Goal: Task Accomplishment & Management: Complete application form

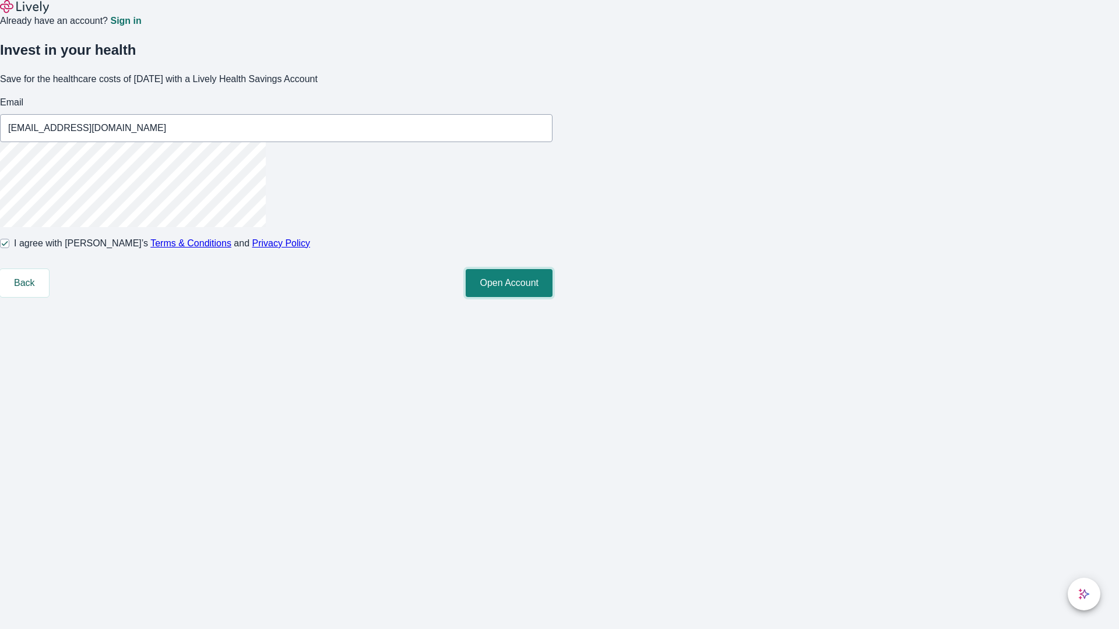
click at [553, 297] on button "Open Account" at bounding box center [509, 283] width 87 height 28
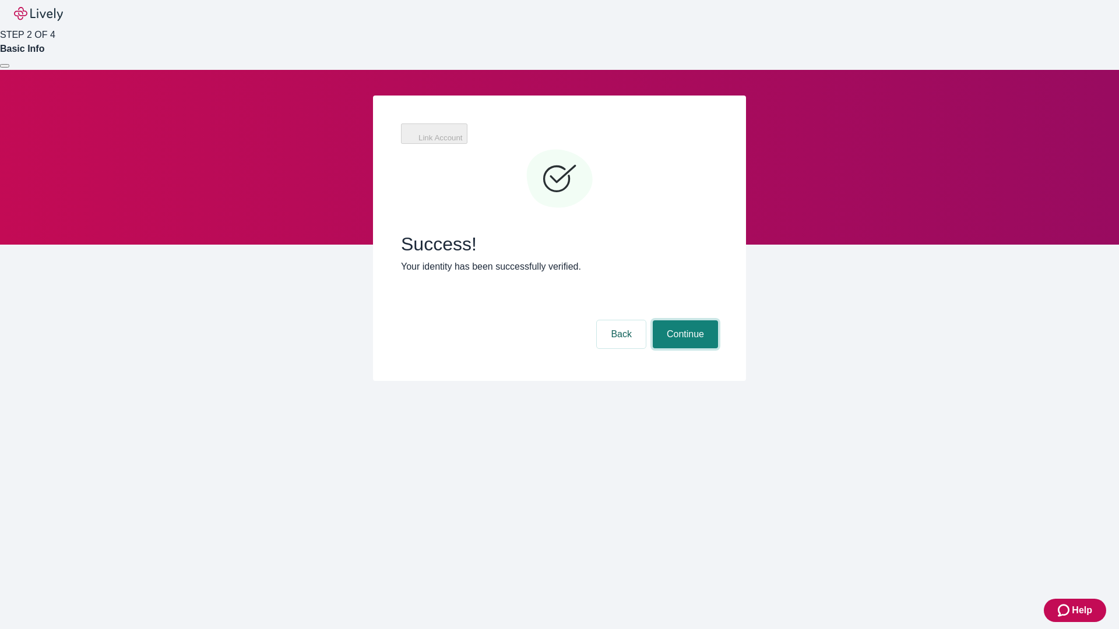
click at [684, 321] on button "Continue" at bounding box center [685, 335] width 65 height 28
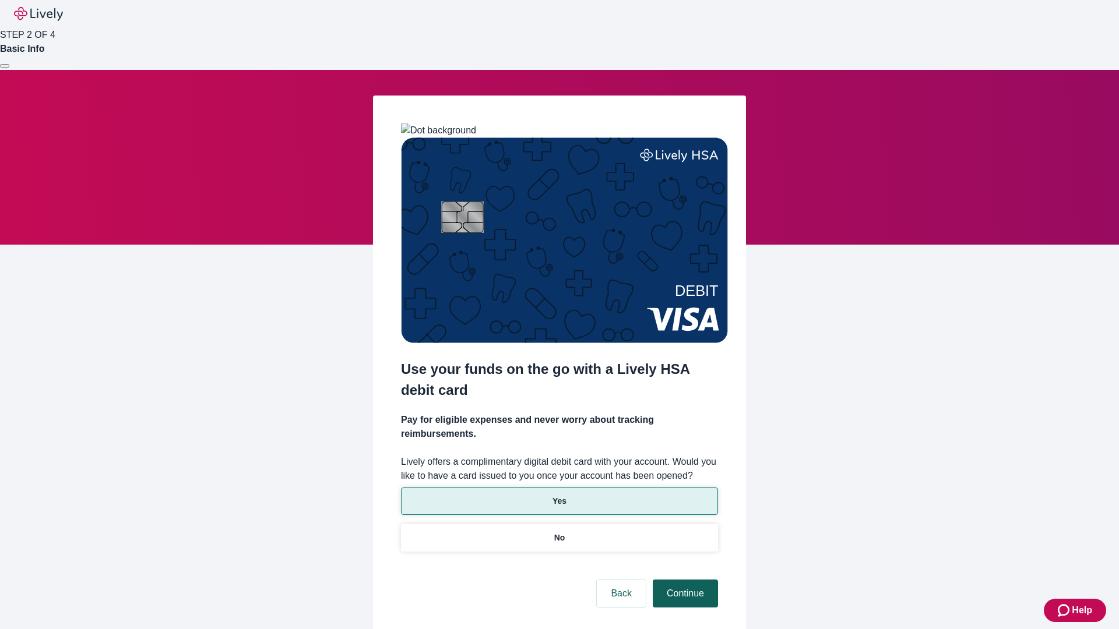
click at [559, 495] on p "Yes" at bounding box center [560, 501] width 14 height 12
click at [684, 580] on button "Continue" at bounding box center [685, 594] width 65 height 28
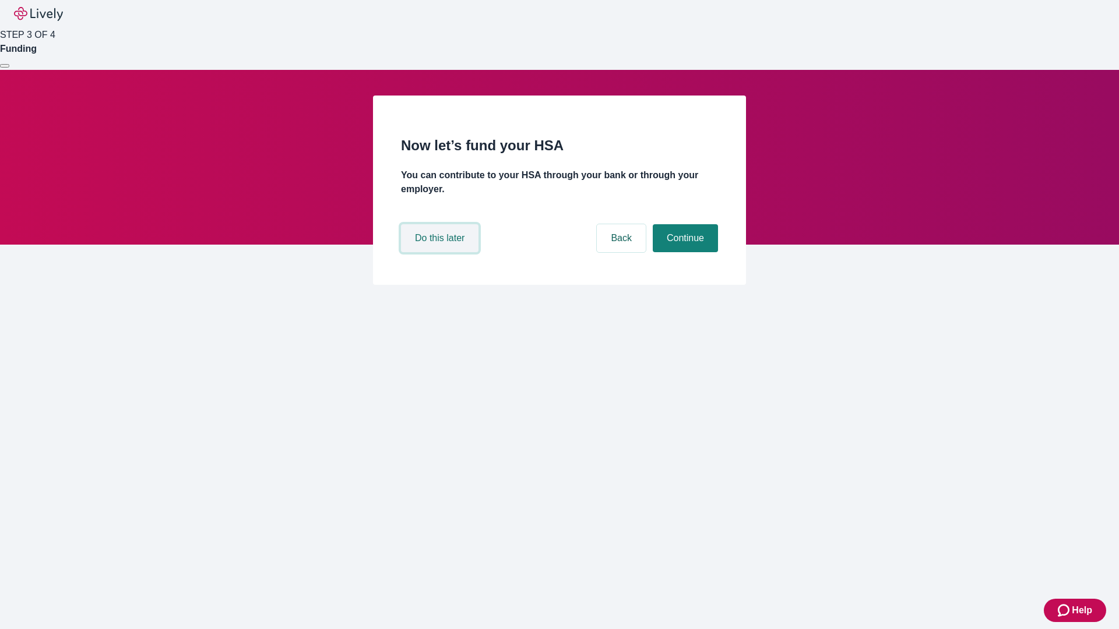
click at [441, 252] on button "Do this later" at bounding box center [440, 238] width 78 height 28
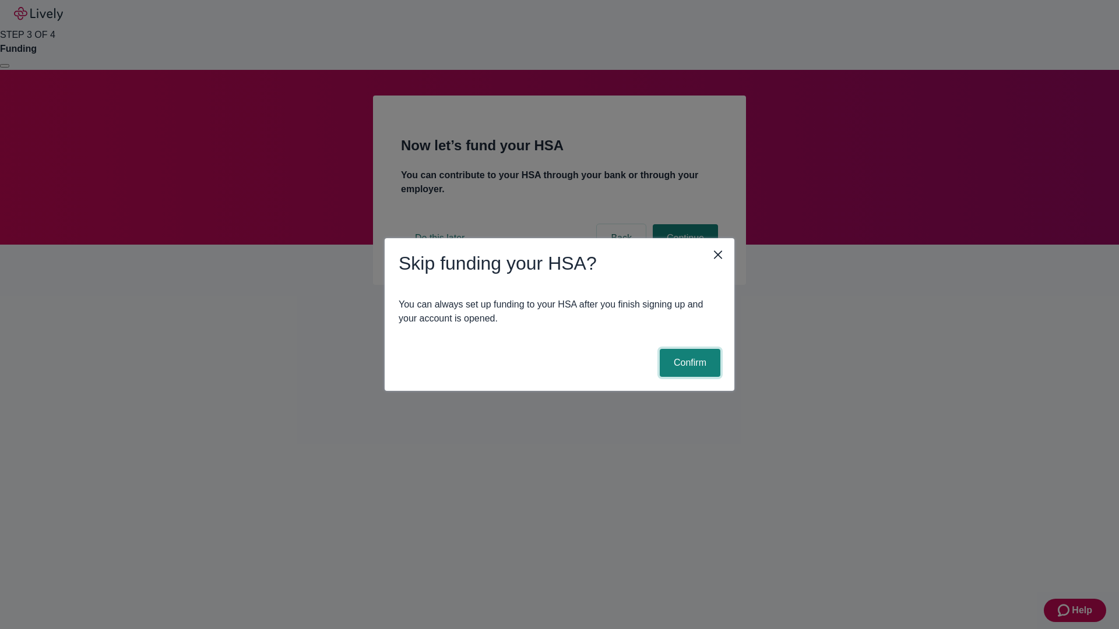
click at [688, 363] on button "Confirm" at bounding box center [690, 363] width 61 height 28
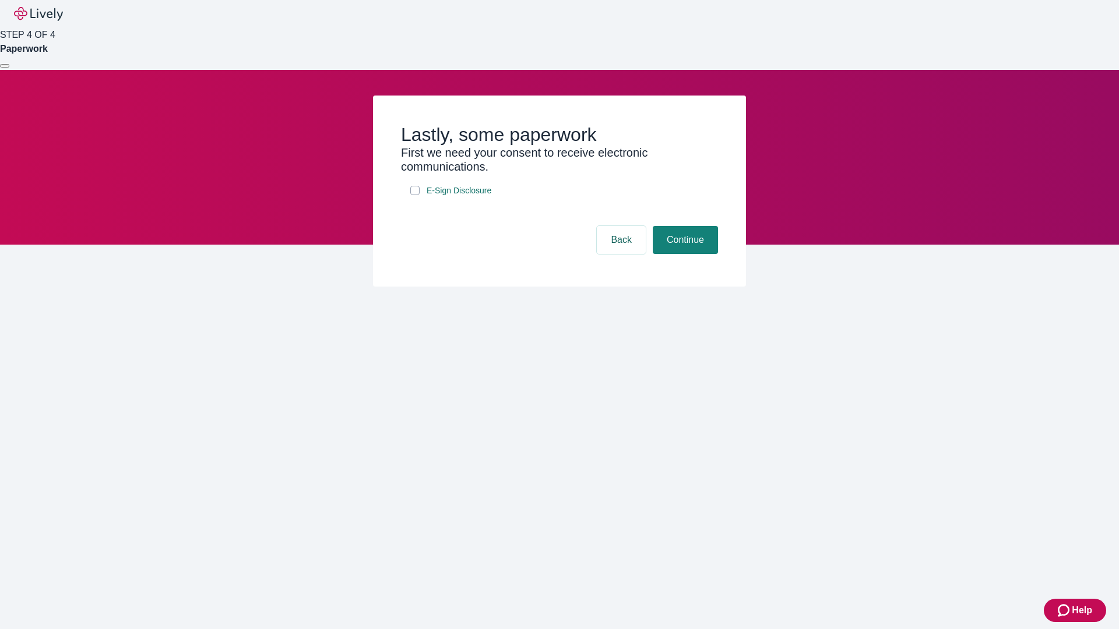
click at [415, 195] on input "E-Sign Disclosure" at bounding box center [414, 190] width 9 height 9
checkbox input "true"
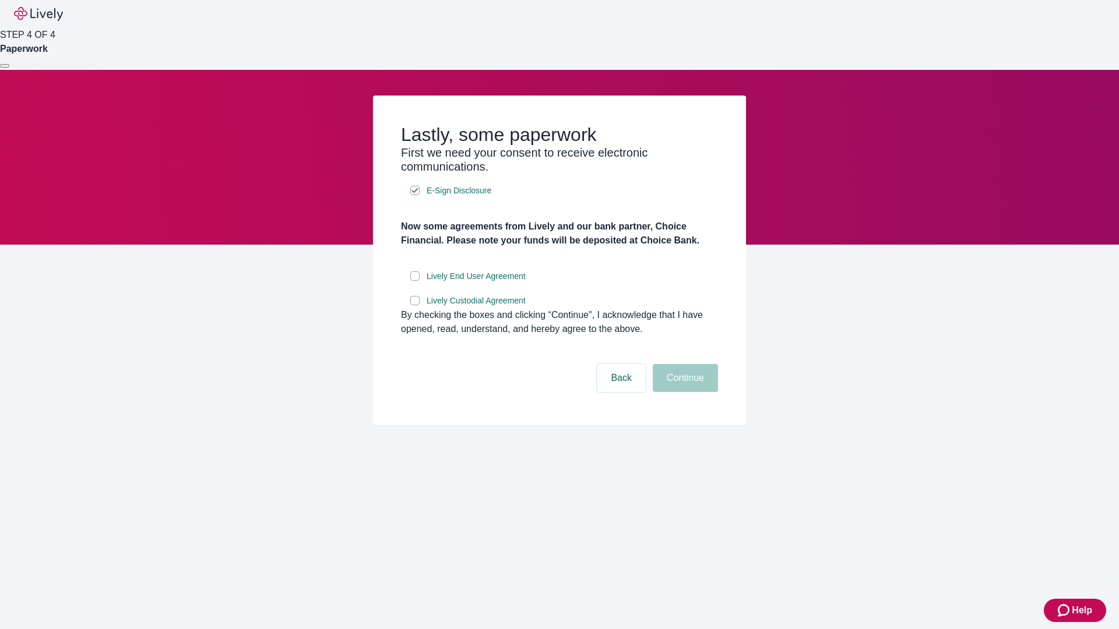
click at [415, 281] on input "Lively End User Agreement" at bounding box center [414, 276] width 9 height 9
checkbox input "true"
click at [415, 305] on input "Lively Custodial Agreement" at bounding box center [414, 300] width 9 height 9
checkbox input "true"
click at [684, 392] on button "Continue" at bounding box center [685, 378] width 65 height 28
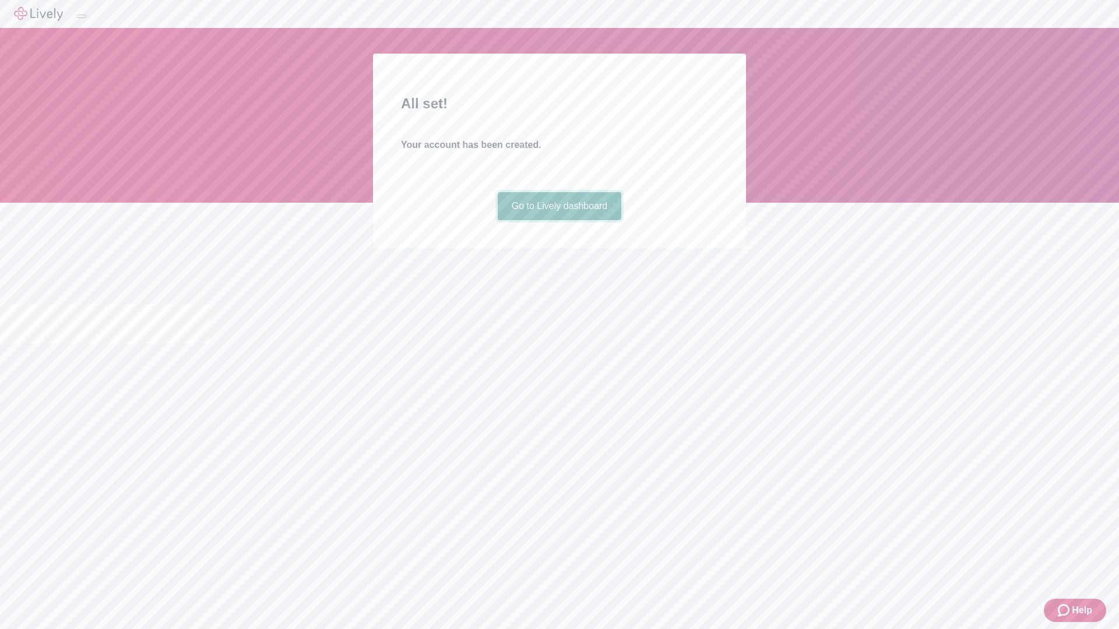
click at [559, 220] on link "Go to Lively dashboard" at bounding box center [560, 206] width 124 height 28
